Goal: Task Accomplishment & Management: Complete application form

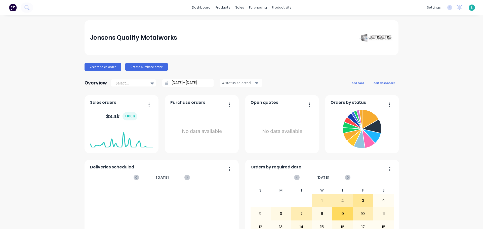
click at [470, 7] on span "BJ" at bounding box center [471, 7] width 3 height 5
click at [422, 61] on div "Sign out" at bounding box center [429, 63] width 14 height 5
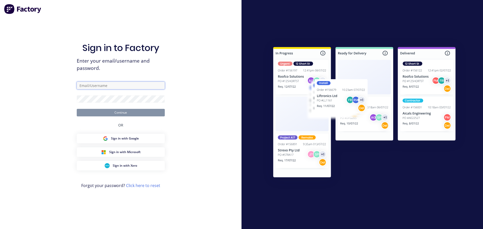
type input "estimator@jqmeng.com.au"
click at [127, 113] on button "Continue" at bounding box center [121, 113] width 88 height 8
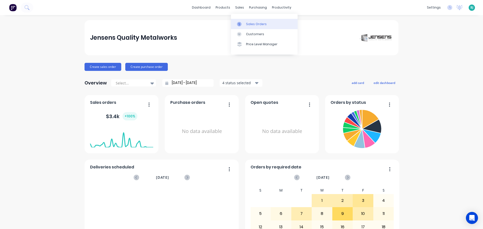
click at [244, 22] on div at bounding box center [241, 24] width 8 height 5
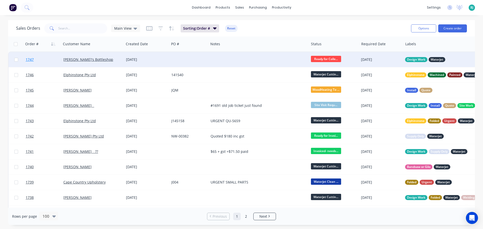
click at [52, 60] on link "1747" at bounding box center [45, 59] width 38 height 15
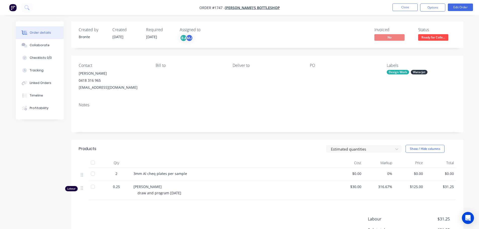
click at [432, 38] on span "Ready for Colle..." at bounding box center [433, 37] width 30 height 6
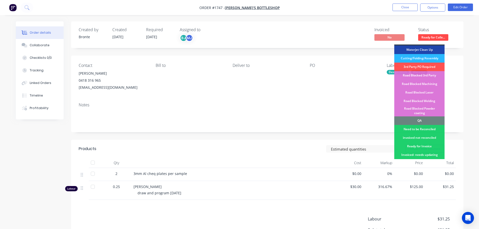
scroll to position [126, 0]
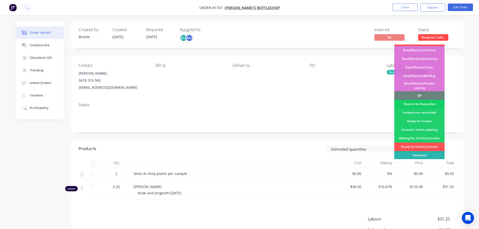
click at [424, 100] on div "Need to be Reconciled" at bounding box center [419, 104] width 50 height 9
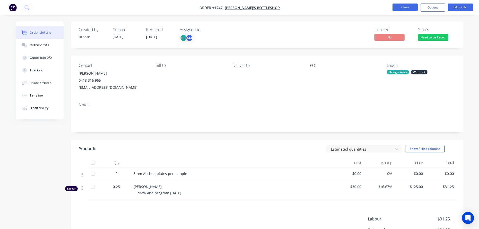
click at [407, 6] on button "Close" at bounding box center [405, 8] width 25 height 8
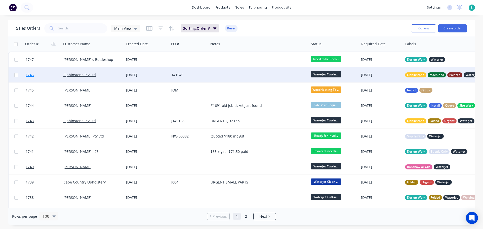
click at [54, 72] on link "1746" at bounding box center [45, 74] width 38 height 15
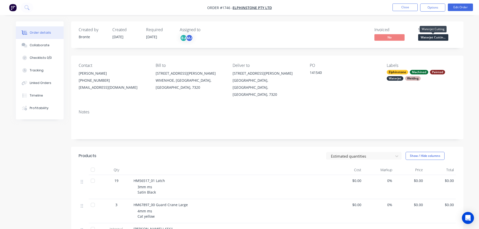
click at [436, 36] on span "Waterjet Cuttin..." at bounding box center [433, 37] width 30 height 6
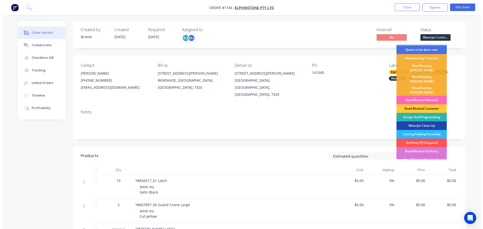
scroll to position [25, 0]
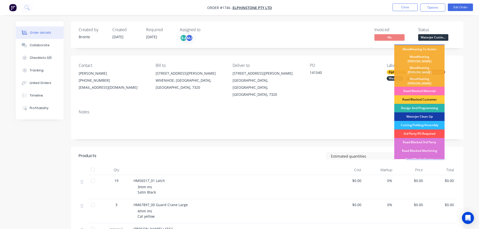
click at [420, 112] on div "Waterjet Clean Up" at bounding box center [419, 116] width 50 height 9
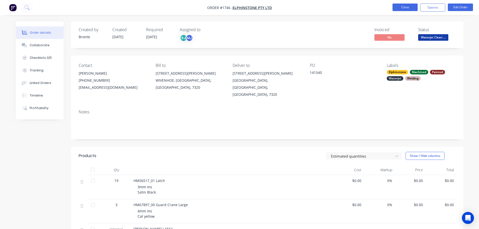
click at [409, 9] on button "Close" at bounding box center [405, 8] width 25 height 8
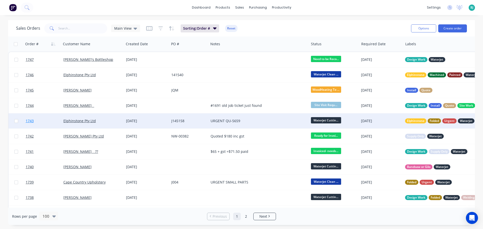
click at [52, 122] on link "1743" at bounding box center [45, 120] width 38 height 15
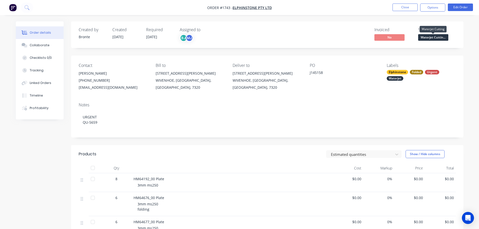
click at [439, 37] on span "Waterjet Cuttin..." at bounding box center [433, 37] width 30 height 6
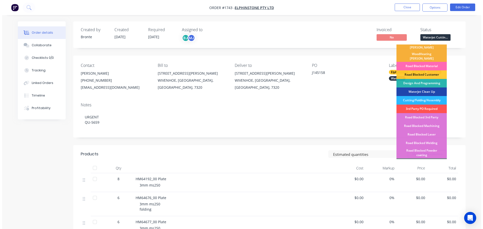
scroll to position [50, 0]
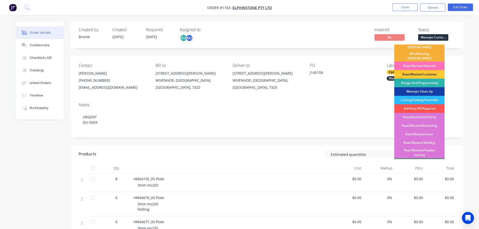
click at [425, 87] on div "Waterjet Clean Up" at bounding box center [419, 91] width 50 height 9
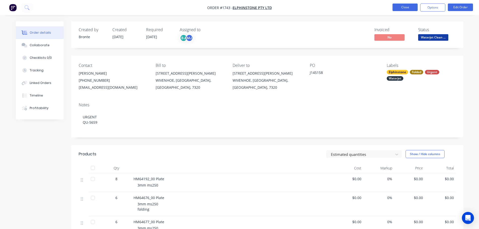
click at [406, 9] on button "Close" at bounding box center [405, 8] width 25 height 8
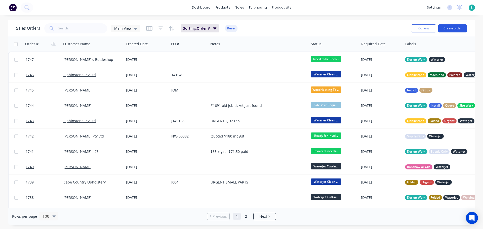
click at [454, 30] on button "Create order" at bounding box center [452, 28] width 29 height 8
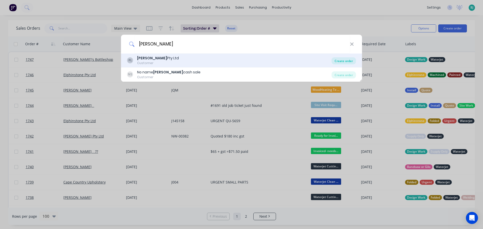
type input "fairbrother"
click at [348, 59] on div "Create order" at bounding box center [344, 60] width 24 height 7
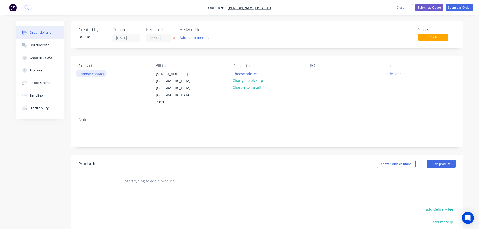
click at [102, 74] on button "Choose contact" at bounding box center [91, 73] width 31 height 7
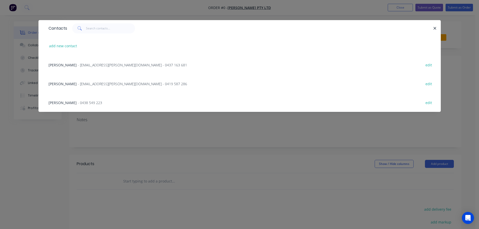
click at [104, 65] on span "- ljohnson@fairbrother.com.au - 0437 163 681" at bounding box center [132, 65] width 109 height 5
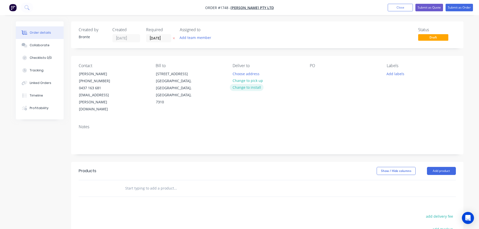
click at [255, 88] on button "Change to install" at bounding box center [247, 87] width 34 height 7
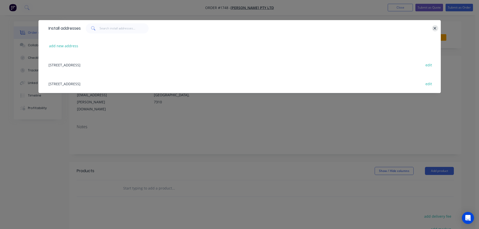
click at [436, 29] on icon "button" at bounding box center [434, 28] width 3 height 5
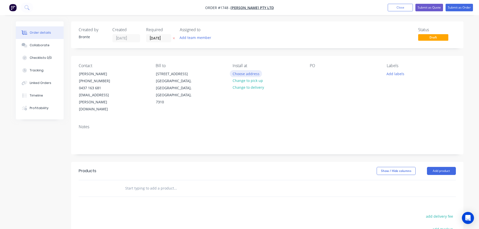
click at [250, 74] on button "Choose address" at bounding box center [246, 73] width 32 height 7
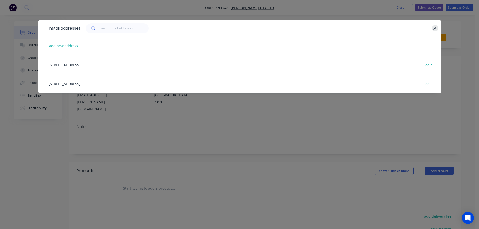
click at [435, 28] on icon "button" at bounding box center [434, 28] width 3 height 5
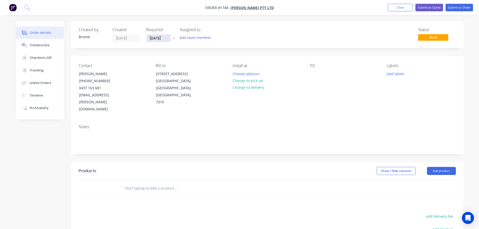
click at [165, 38] on input "13/10/25" at bounding box center [158, 38] width 25 height 8
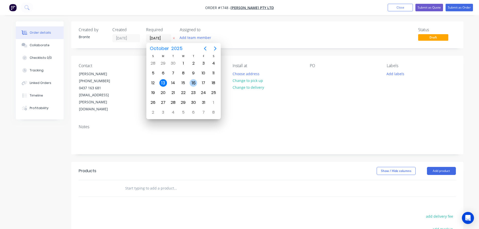
click at [196, 85] on div "16" at bounding box center [194, 83] width 8 height 8
type input "16/10/25"
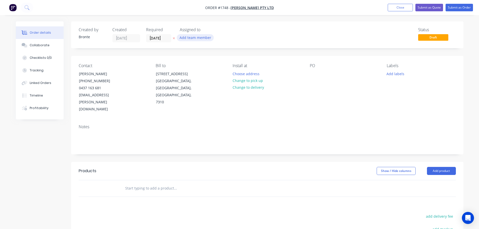
click at [196, 37] on button "Add team member" at bounding box center [195, 37] width 37 height 7
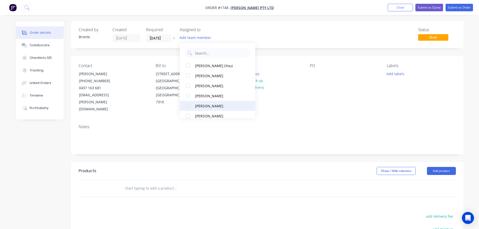
click at [189, 114] on div at bounding box center [188, 116] width 10 height 10
click at [338, 104] on div "Contact Luke Johnson (03) 6420 7000 0437 163 681 ljohnson@fairbrother.com.au Bi…" at bounding box center [267, 88] width 392 height 65
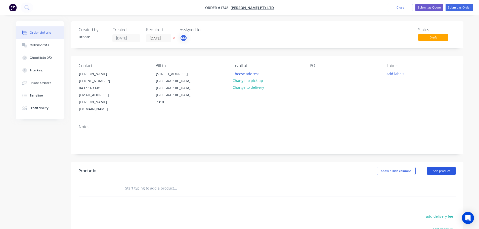
click at [434, 167] on button "Add product" at bounding box center [441, 171] width 29 height 8
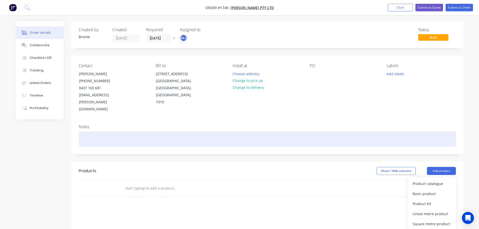
click at [195, 132] on div at bounding box center [267, 139] width 377 height 15
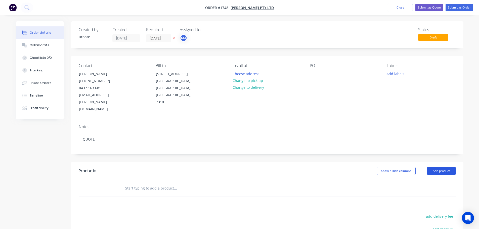
click at [446, 167] on button "Add product" at bounding box center [441, 171] width 29 height 8
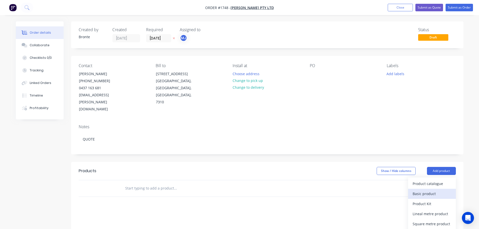
click at [431, 190] on div "Basic product" at bounding box center [432, 193] width 39 height 7
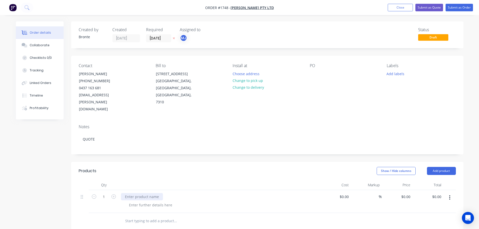
click at [142, 193] on div at bounding box center [142, 196] width 42 height 7
click at [149, 202] on div at bounding box center [150, 205] width 51 height 7
click at [125, 193] on div "Site visit to Marist , Look at step ramp that needs to be made" at bounding box center [188, 196] width 134 height 7
drag, startPoint x: 253, startPoint y: 166, endPoint x: 400, endPoint y: 89, distance: 166.6
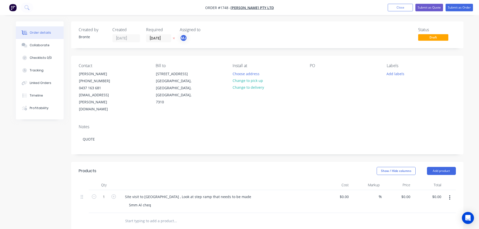
click at [255, 165] on div "Products Show / Hide columns Add product Qty Cost Markup Price Total 1 Site vis…" at bounding box center [267, 195] width 392 height 67
click at [388, 76] on button "Add labels" at bounding box center [395, 73] width 23 height 7
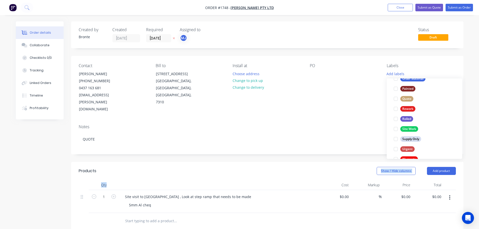
scroll to position [201, 0]
click at [397, 130] on div at bounding box center [396, 129] width 10 height 10
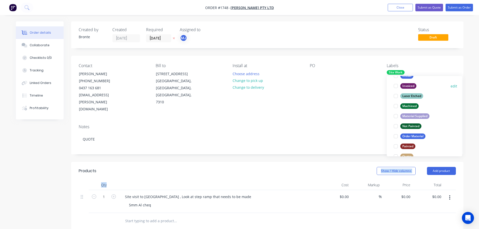
scroll to position [176, 0]
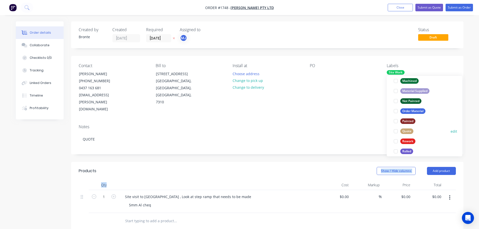
click at [396, 132] on div at bounding box center [396, 131] width 10 height 10
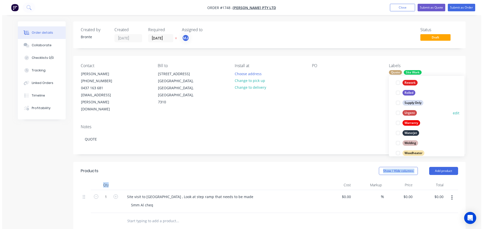
scroll to position [242, 0]
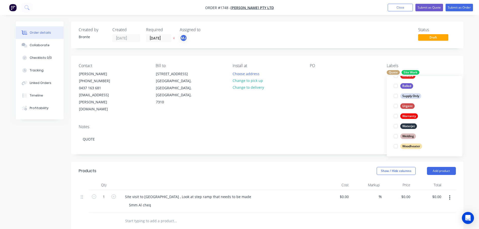
click at [470, 107] on div "Order details Collaborate Checklists 0/0 Tracking Linked Orders Timeline Profit…" at bounding box center [239, 179] width 479 height 358
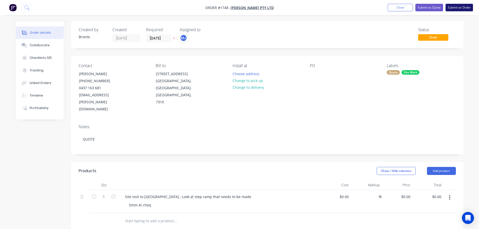
click at [454, 7] on button "Submit as Order" at bounding box center [459, 8] width 27 height 8
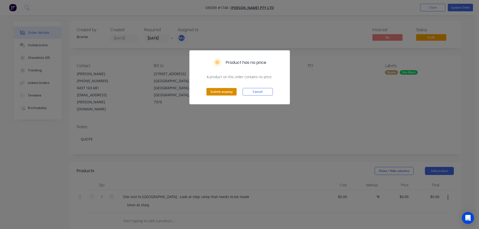
click at [224, 91] on button "Submit anyway" at bounding box center [222, 92] width 30 height 8
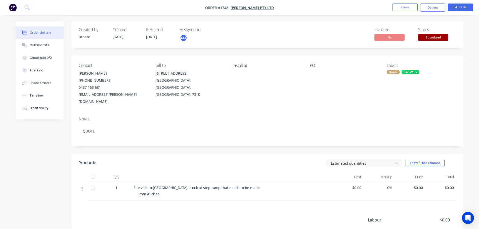
click at [393, 72] on div "Quote" at bounding box center [393, 72] width 13 height 5
click at [456, 63] on div "Contact Luke Johnson (03) 6420 7000 0437 163 681 ljohnson@fairbrother.com.au Bi…" at bounding box center [267, 84] width 392 height 57
click at [440, 38] on span "Submitted" at bounding box center [433, 37] width 30 height 6
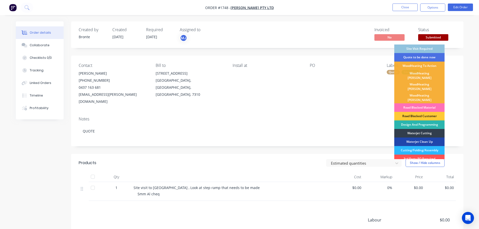
click at [435, 49] on div "Site Visit Required" at bounding box center [419, 49] width 50 height 9
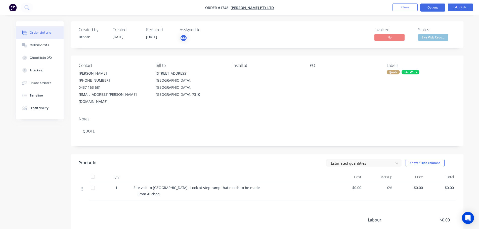
click at [436, 7] on button "Options" at bounding box center [432, 8] width 25 height 8
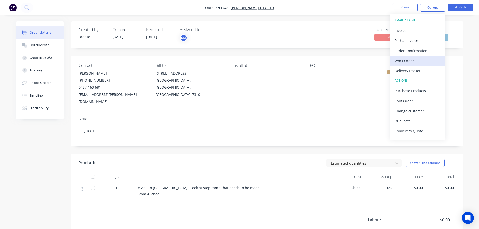
click at [412, 62] on div "Work Order" at bounding box center [418, 60] width 46 height 7
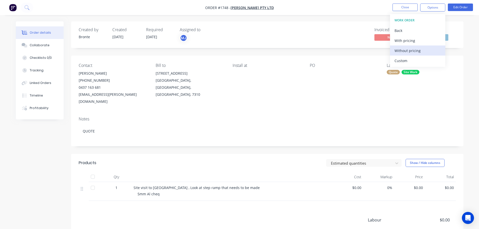
click at [412, 53] on div "Without pricing" at bounding box center [418, 50] width 46 height 7
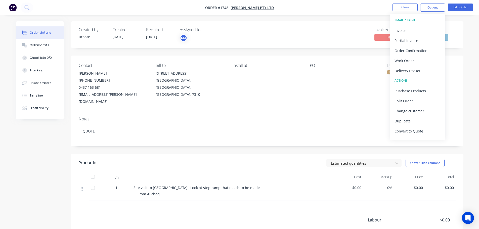
click at [61, 163] on div "Created by Bronte Created 13/10/25 Required 16/10/25 Assigned to MJ Invoiced No…" at bounding box center [240, 155] width 448 height 269
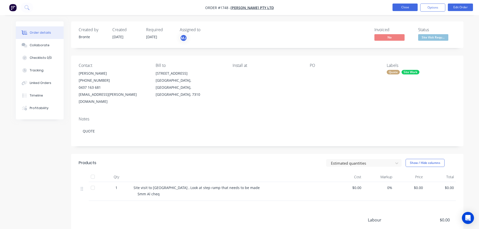
click at [410, 6] on button "Close" at bounding box center [405, 8] width 25 height 8
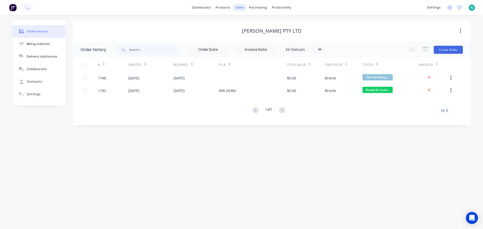
click at [237, 5] on div "sales" at bounding box center [240, 8] width 14 height 8
click at [249, 26] on div "Sales Orders" at bounding box center [258, 24] width 21 height 5
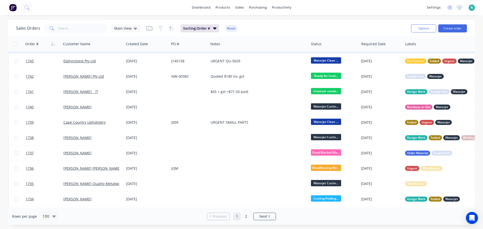
scroll to position [75, 0]
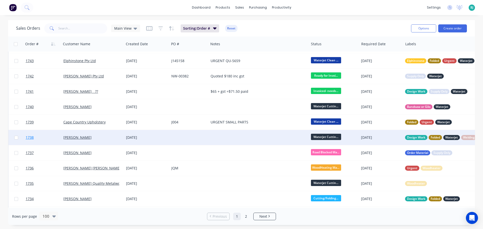
click at [56, 139] on link "1738" at bounding box center [45, 137] width 38 height 15
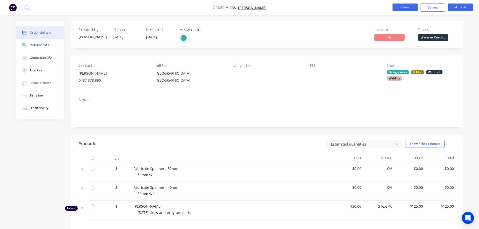
click at [405, 10] on button "Close" at bounding box center [405, 8] width 25 height 8
